Goal: Information Seeking & Learning: Learn about a topic

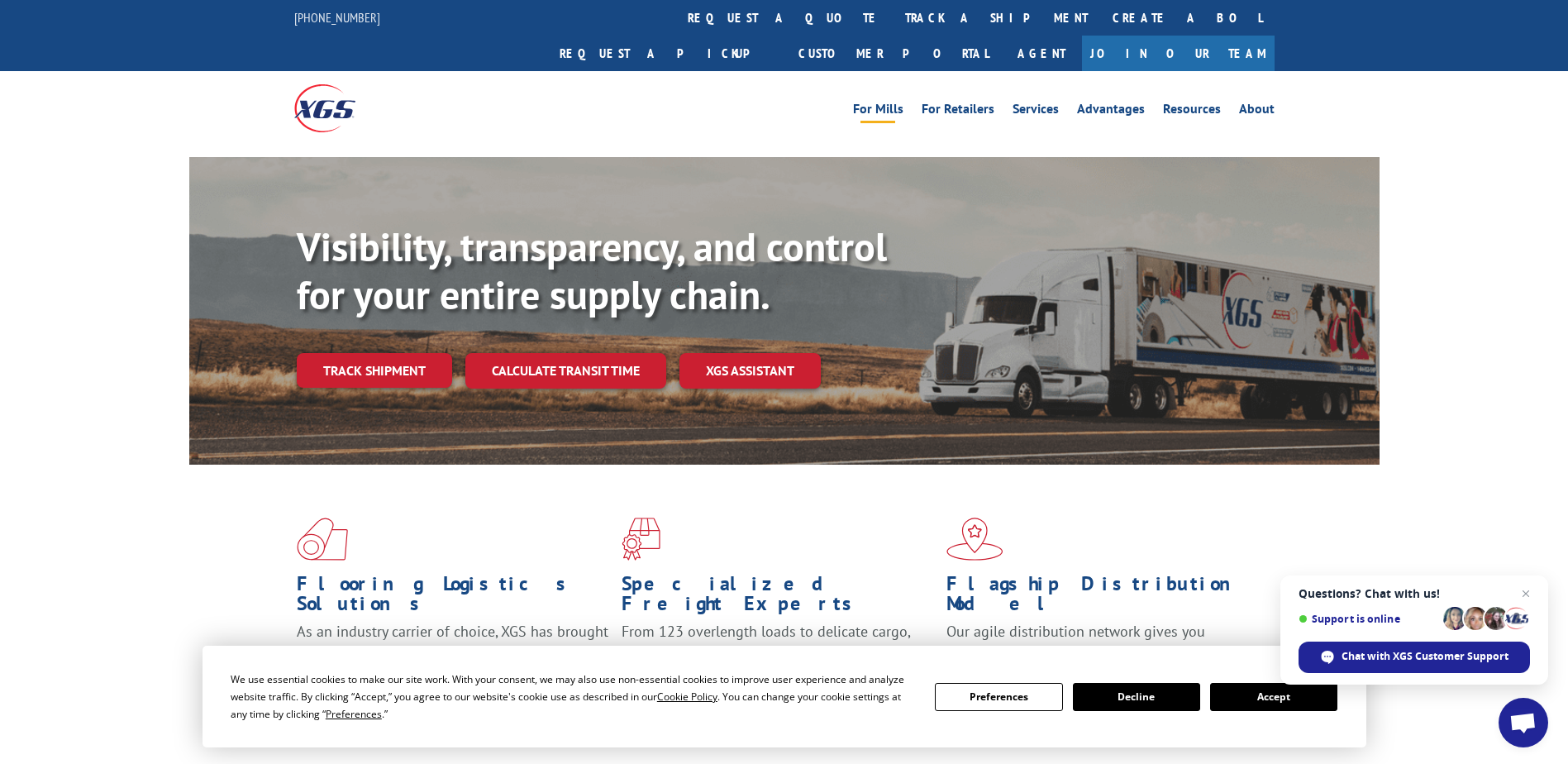
click at [887, 102] on link "For Mills" at bounding box center [878, 111] width 51 height 18
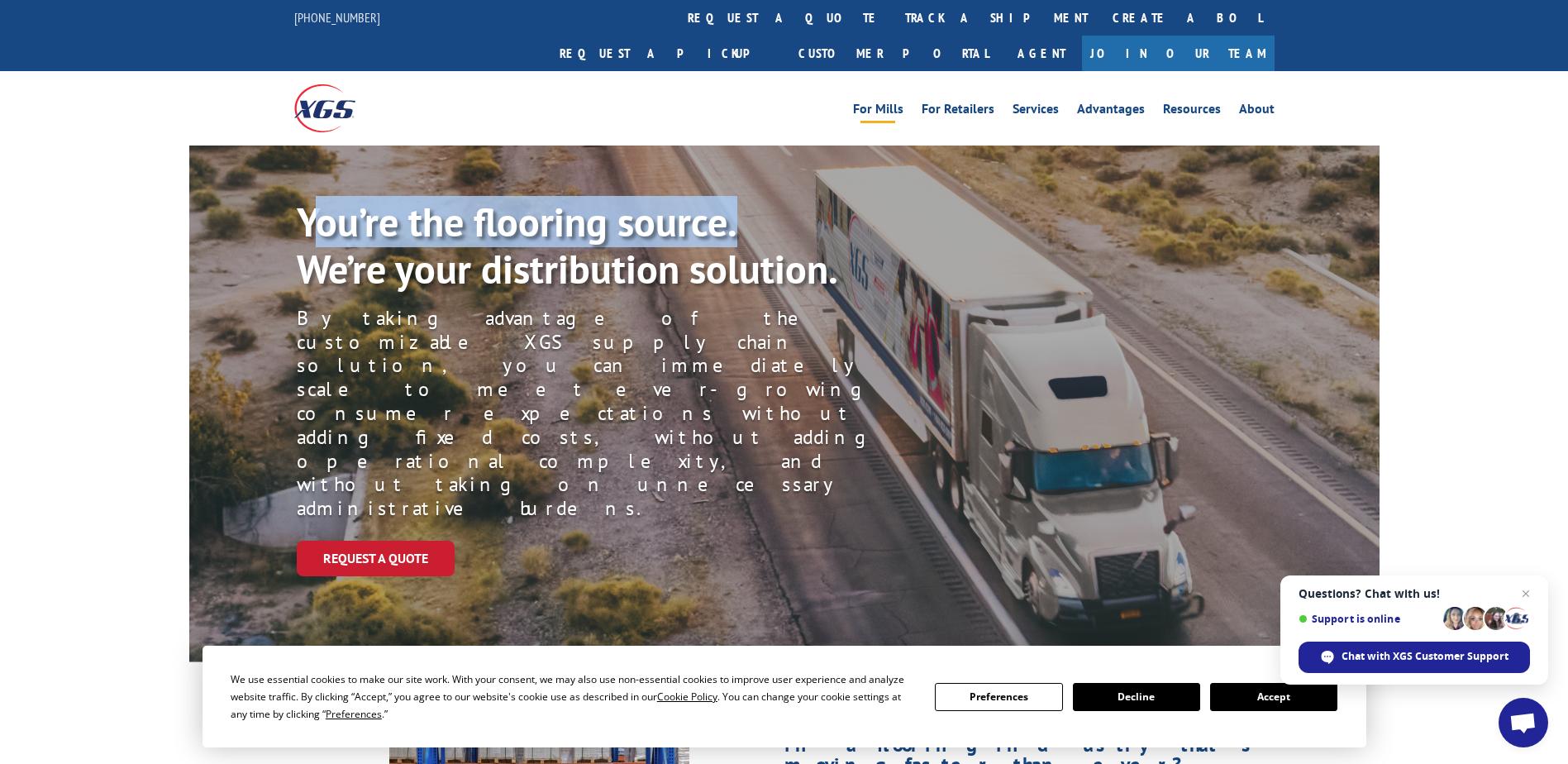
drag, startPoint x: 320, startPoint y: 187, endPoint x: 741, endPoint y: 185, distance: 421.0
click at [741, 199] on p "You’re the flooring source. We’re your distribution solution." at bounding box center [584, 246] width 577 height 95
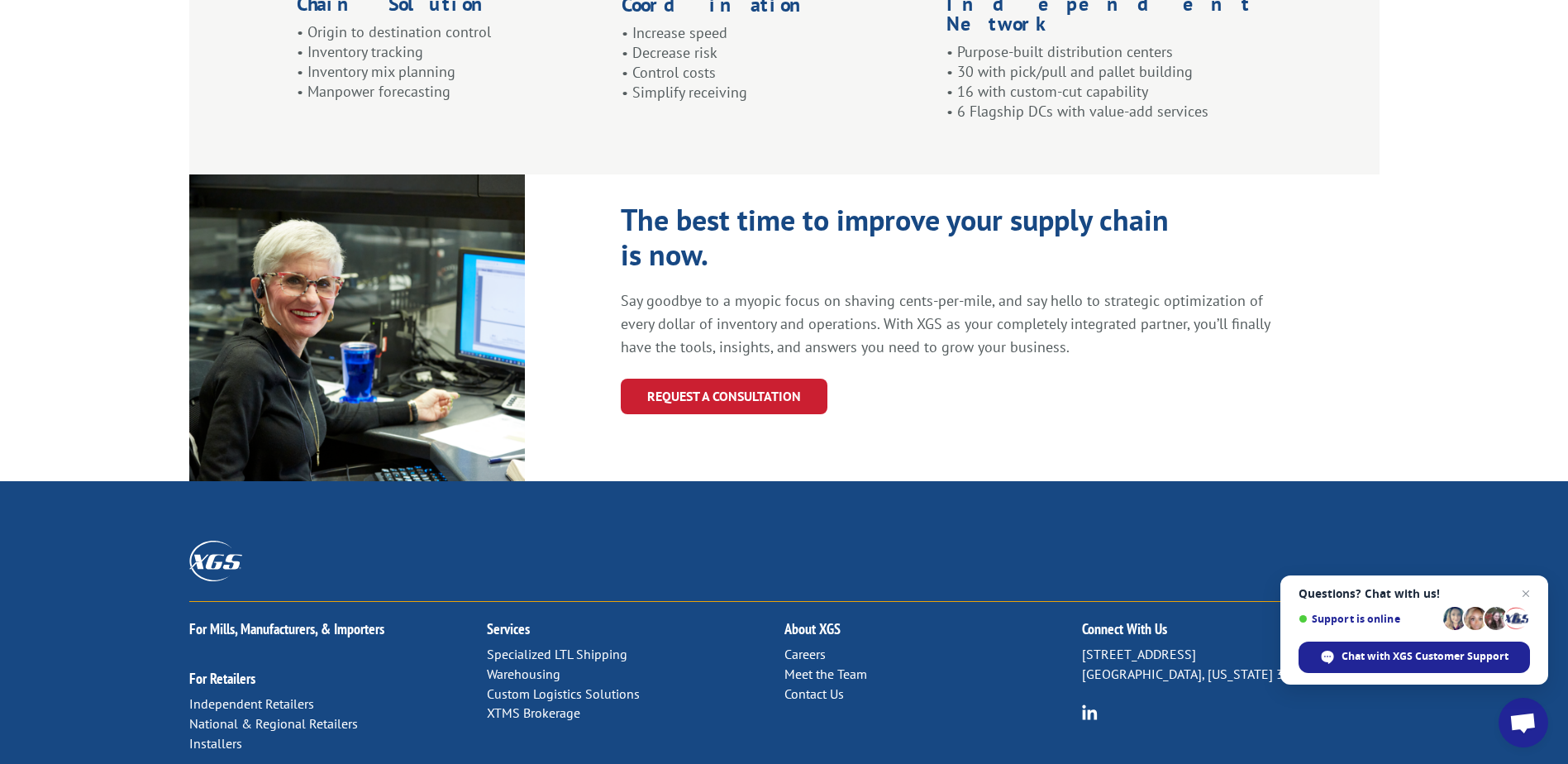
scroll to position [1736, 0]
